Goal: Information Seeking & Learning: Learn about a topic

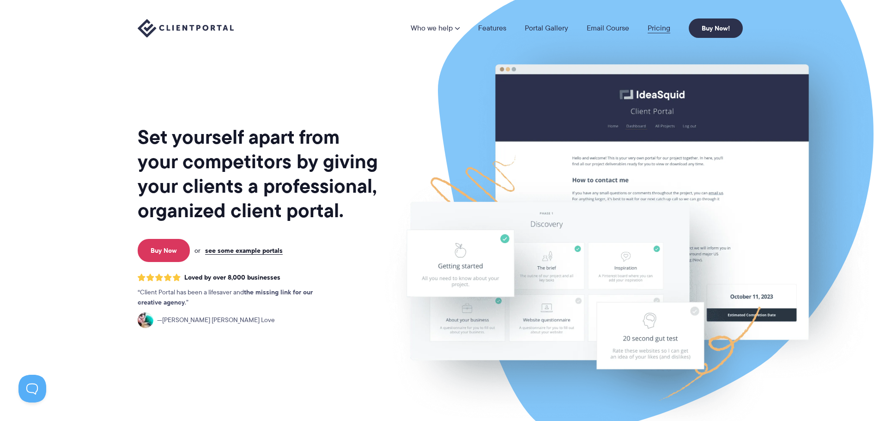
click at [664, 27] on link "Pricing" at bounding box center [659, 27] width 23 height 7
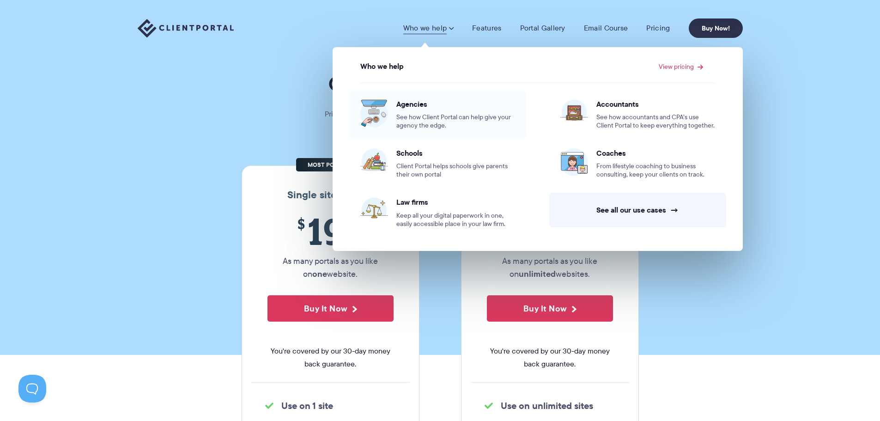
click at [430, 116] on span "See how Client Portal can help give your agency the edge." at bounding box center [455, 121] width 119 height 17
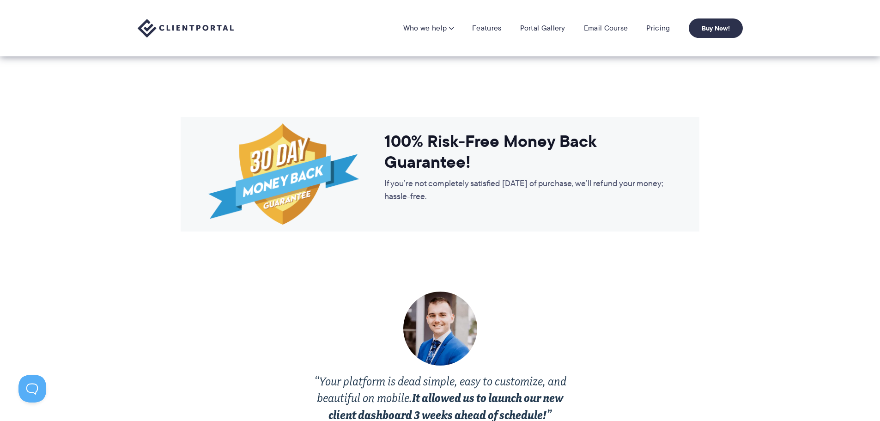
scroll to position [1247, 0]
